Goal: Find specific page/section: Find specific page/section

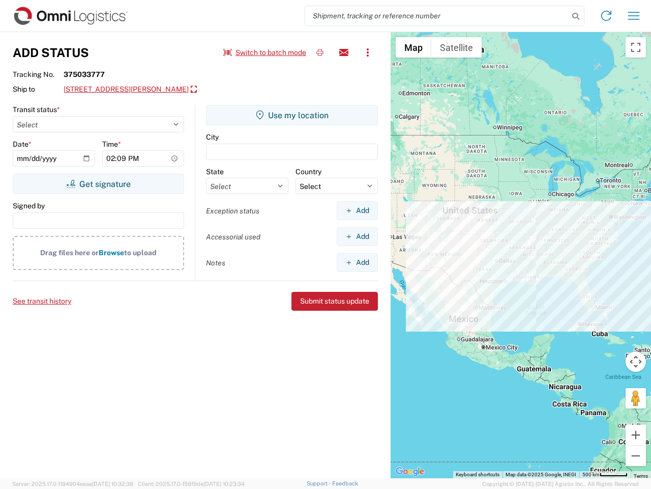
click at [437, 16] on input "search" at bounding box center [437, 15] width 264 height 19
click at [576, 16] on icon at bounding box center [576, 16] width 14 height 14
click at [607, 16] on icon at bounding box center [607, 16] width 16 height 16
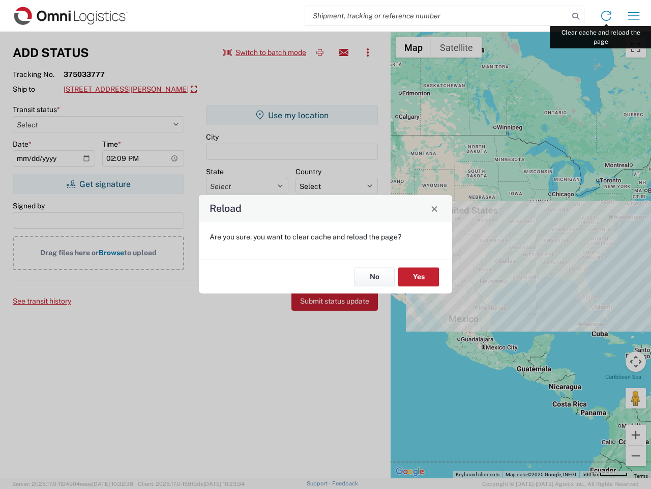
click at [634, 16] on div "Reload Are you sure, you want to clear cache and reload the page? No Yes" at bounding box center [325, 244] width 651 height 489
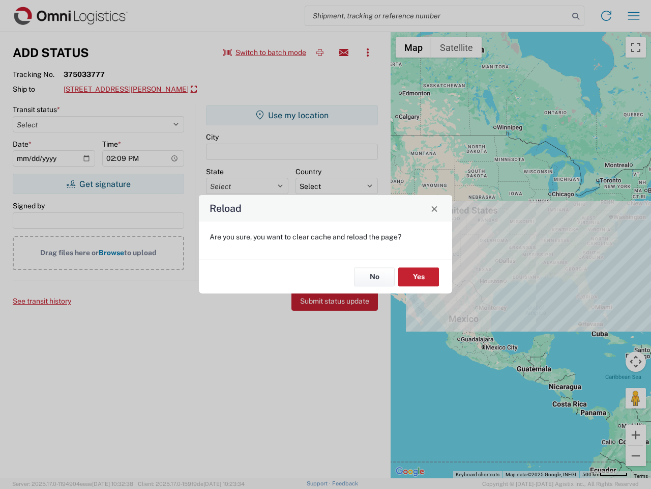
click at [265, 52] on div "Reload Are you sure, you want to clear cache and reload the page? No Yes" at bounding box center [325, 244] width 651 height 489
click at [320, 52] on div "Reload Are you sure, you want to clear cache and reload the page? No Yes" at bounding box center [325, 244] width 651 height 489
click at [344, 52] on div "Reload Are you sure, you want to clear cache and reload the page? No Yes" at bounding box center [325, 244] width 651 height 489
click at [368, 52] on div "Reload Are you sure, you want to clear cache and reload the page? No Yes" at bounding box center [325, 244] width 651 height 489
click at [161, 90] on div "Reload Are you sure, you want to clear cache and reload the page? No Yes" at bounding box center [325, 244] width 651 height 489
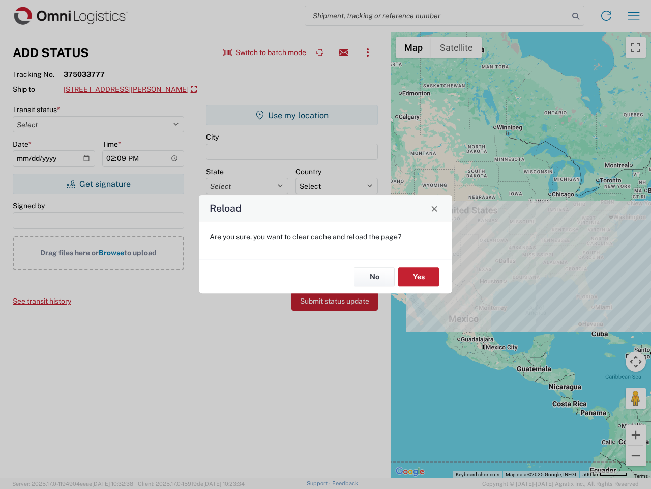
click at [98, 184] on div "Reload Are you sure, you want to clear cache and reload the page? No Yes" at bounding box center [325, 244] width 651 height 489
